Goal: Task Accomplishment & Management: Use online tool/utility

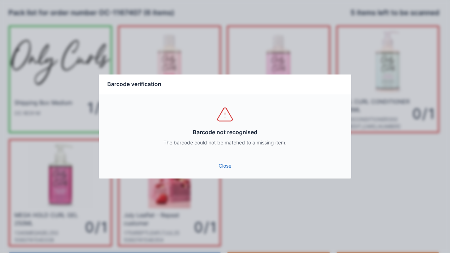
click at [212, 171] on link "Close" at bounding box center [224, 166] width 241 height 13
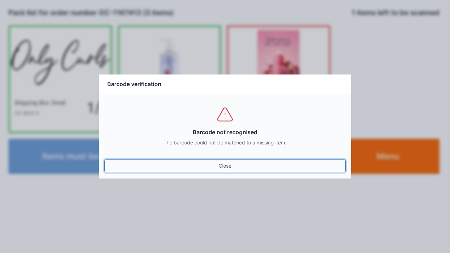
click at [226, 170] on link "Close" at bounding box center [224, 166] width 241 height 13
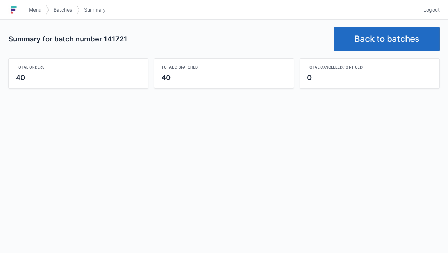
click at [433, 5] on link "Logout" at bounding box center [429, 10] width 20 height 13
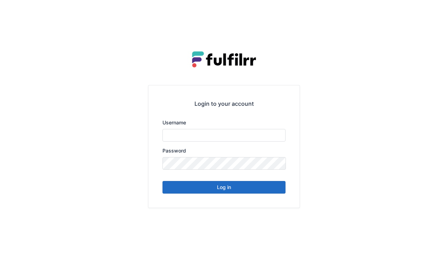
type input "******"
click at [229, 189] on button "Log in" at bounding box center [223, 187] width 123 height 13
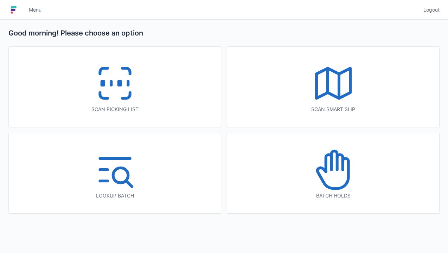
click at [108, 101] on icon at bounding box center [114, 83] width 45 height 45
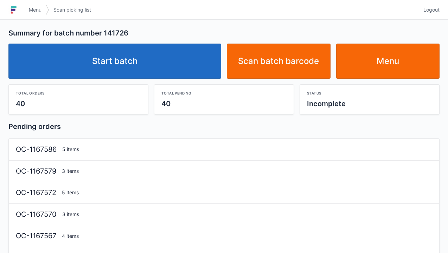
click at [102, 62] on link "Start batch" at bounding box center [114, 61] width 213 height 35
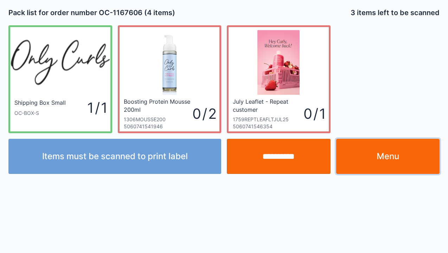
click at [378, 158] on link "Menu" at bounding box center [388, 156] width 104 height 35
